Goal: Information Seeking & Learning: Understand process/instructions

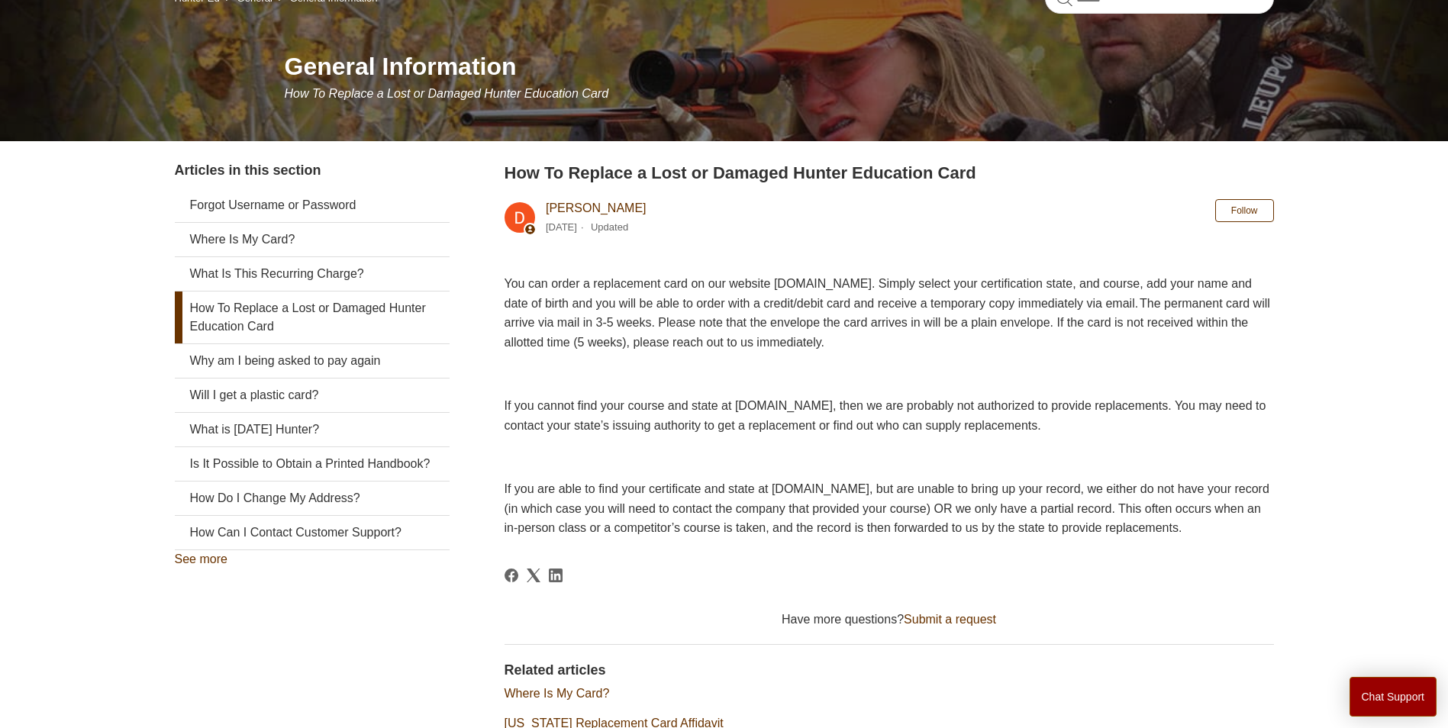
scroll to position [153, 0]
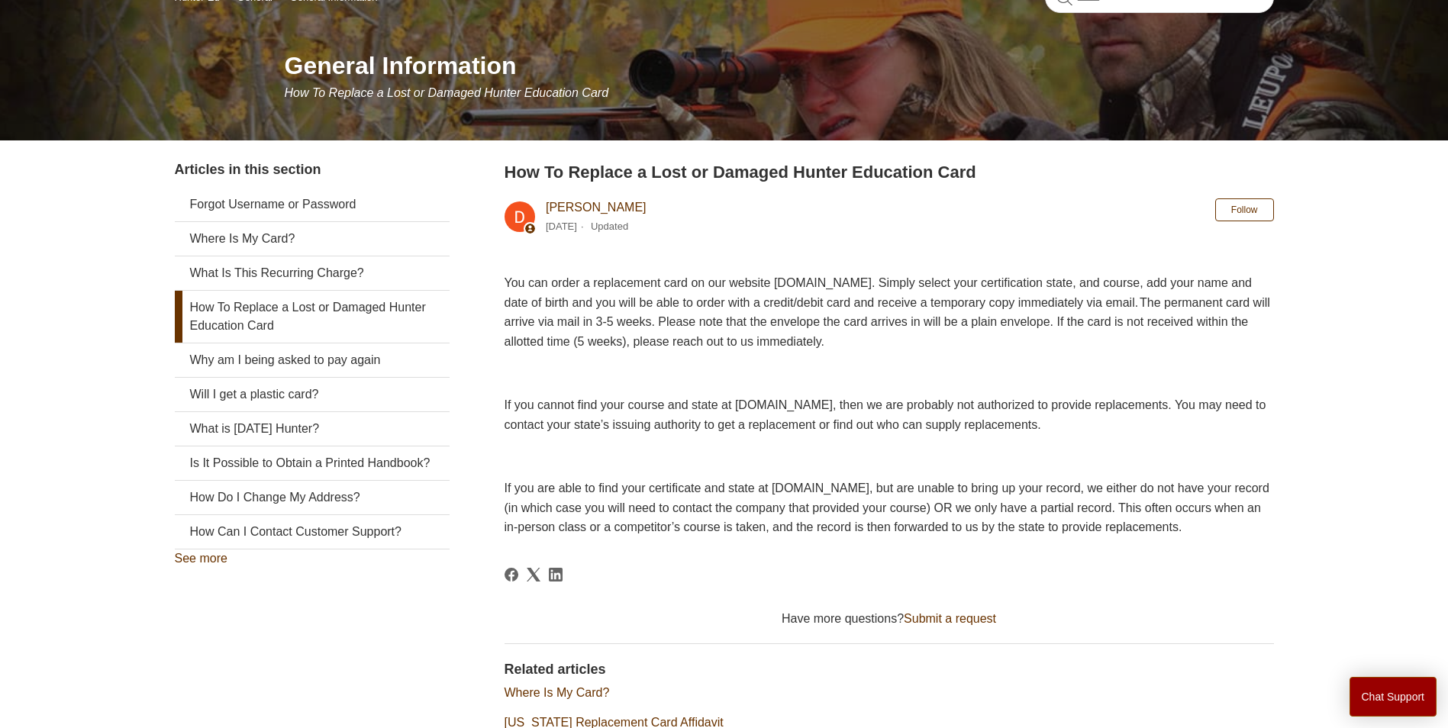
click at [277, 313] on link "How To Replace a Lost or Damaged Hunter Education Card" at bounding box center [312, 317] width 275 height 52
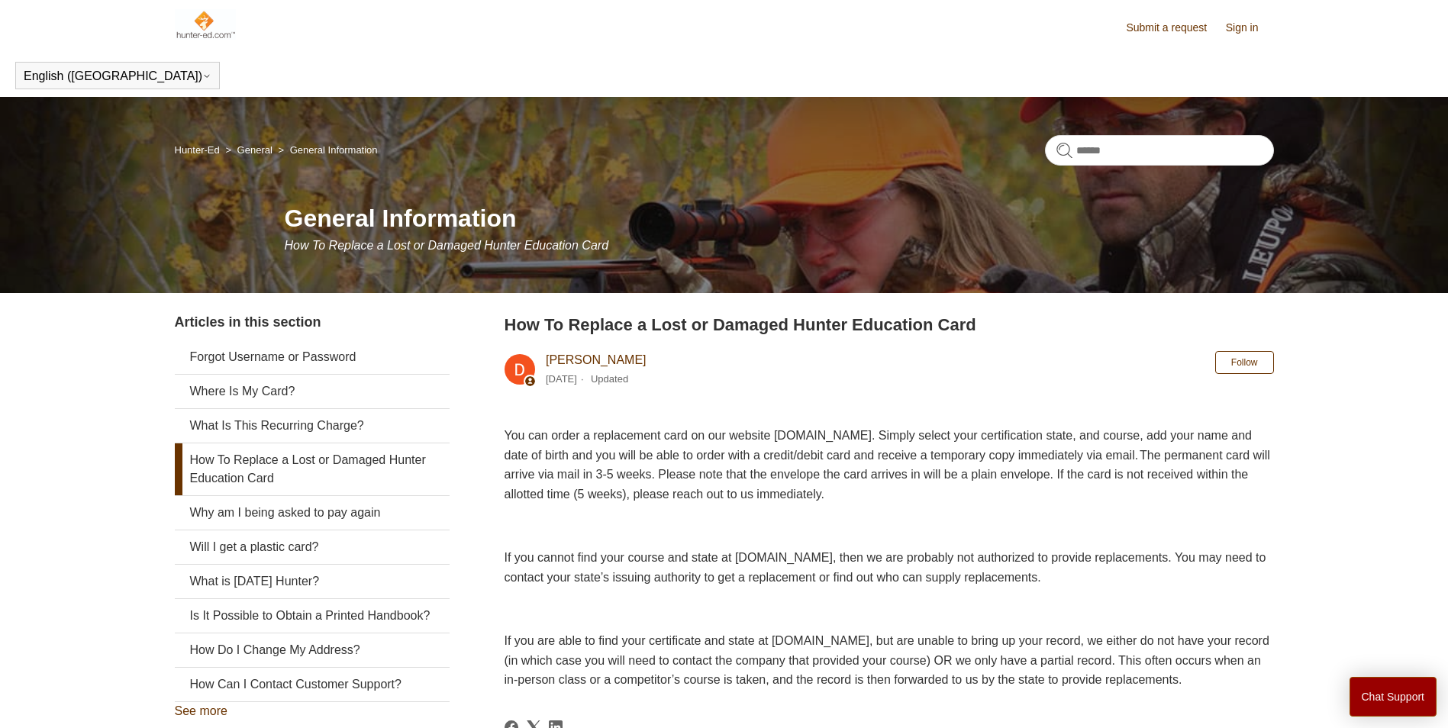
click at [273, 469] on link "How To Replace a Lost or Damaged Hunter Education Card" at bounding box center [312, 469] width 275 height 52
click at [192, 451] on link "How To Replace a Lost or Damaged Hunter Education Card" at bounding box center [312, 469] width 275 height 52
